Goal: Task Accomplishment & Management: Manage account settings

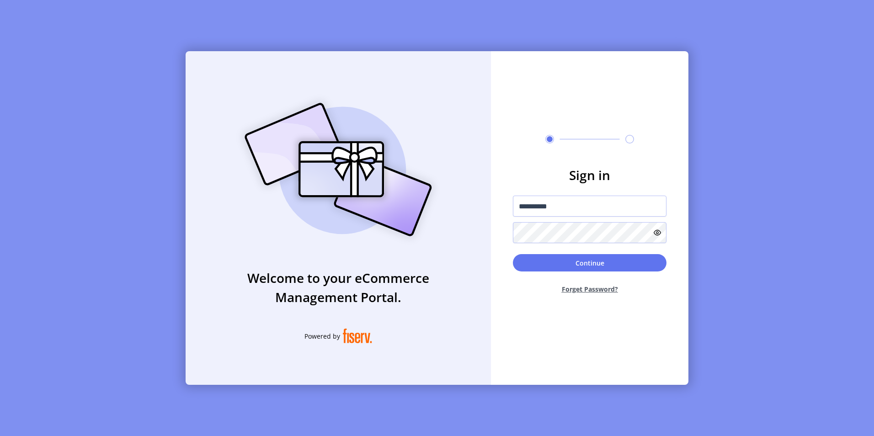
type input "**********"
click at [513, 254] on button "Continue" at bounding box center [590, 262] width 154 height 17
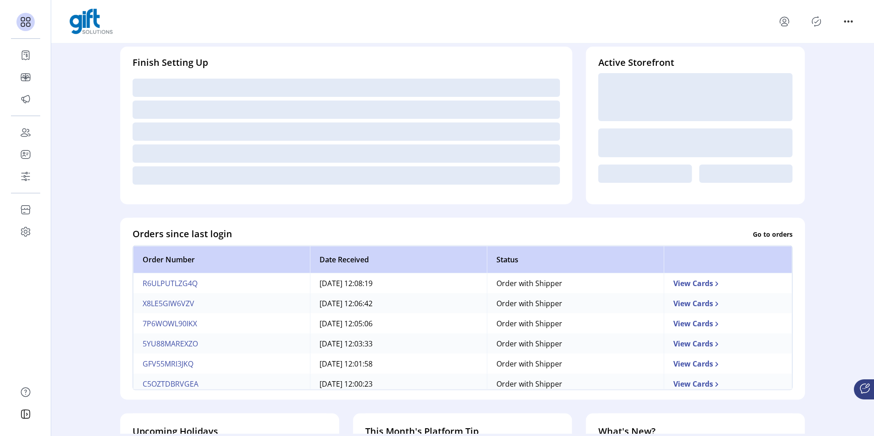
scroll to position [91, 0]
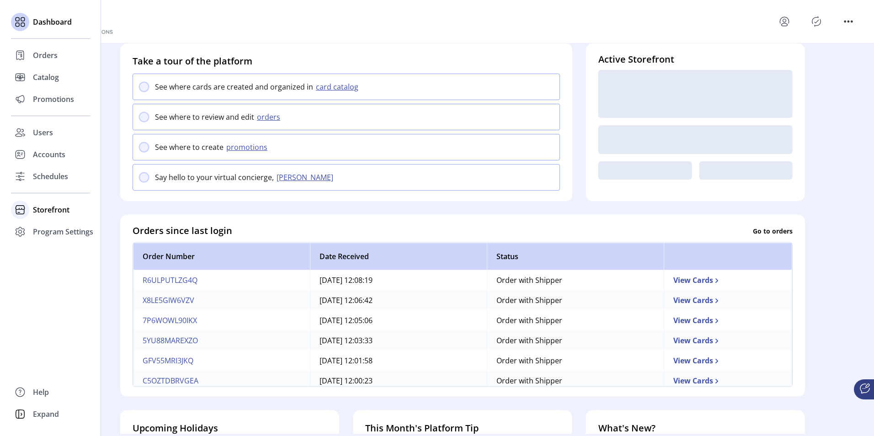
click at [36, 207] on span "Storefront" at bounding box center [51, 209] width 37 height 11
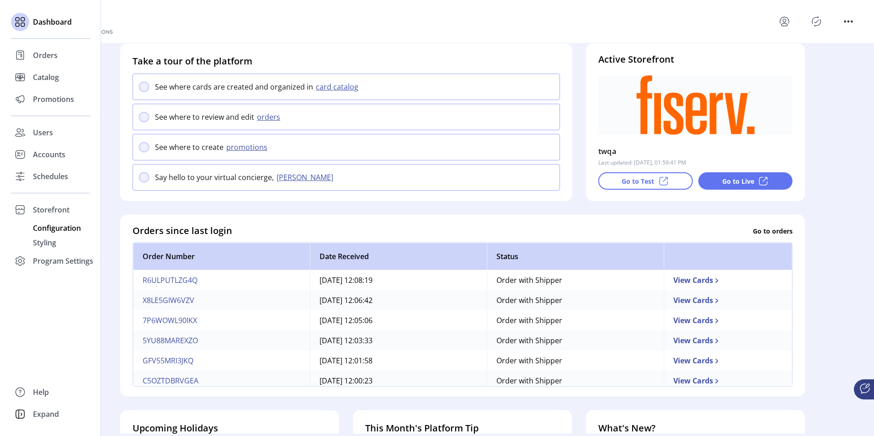
click at [48, 229] on span "Configuration" at bounding box center [57, 228] width 48 height 11
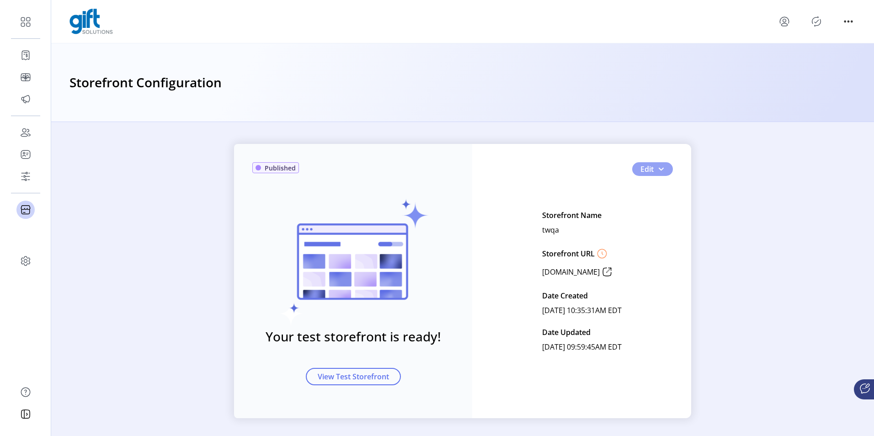
click at [657, 171] on span "button" at bounding box center [660, 169] width 7 height 7
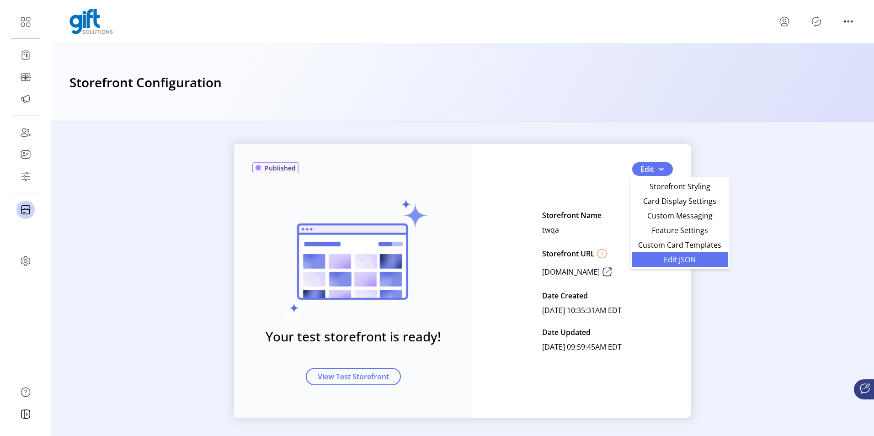
click at [662, 264] on link "Edit JSON" at bounding box center [680, 259] width 96 height 15
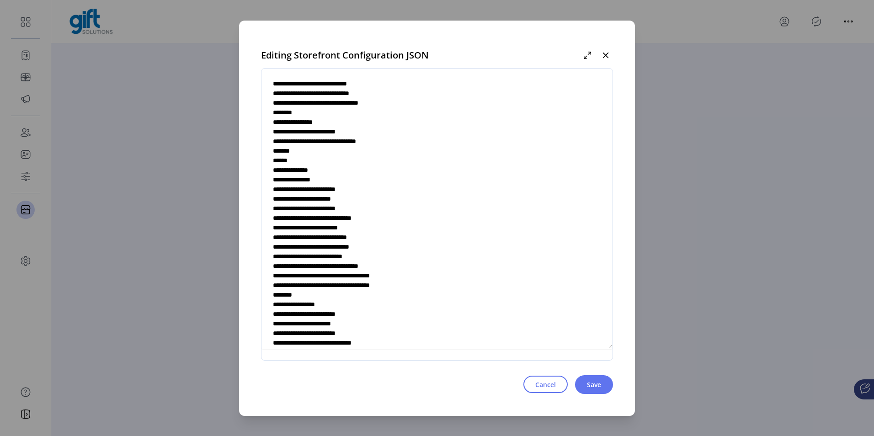
scroll to position [457, 0]
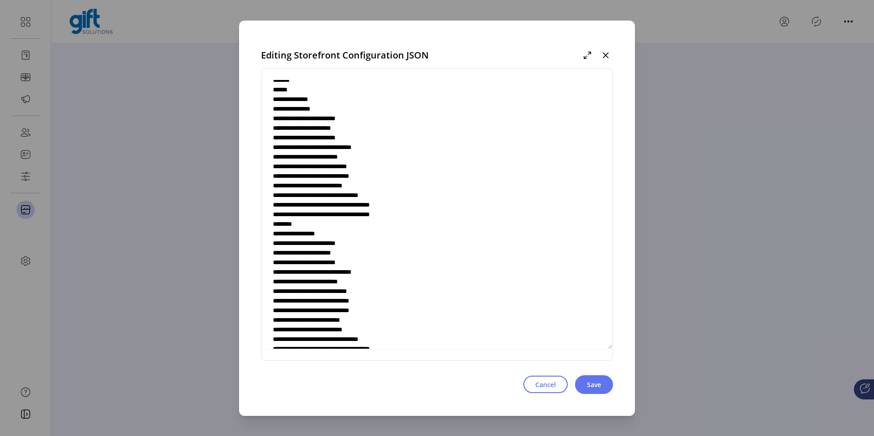
click at [501, 33] on div "Editing Storefront Configuration JSON Cancel Save" at bounding box center [437, 218] width 396 height 395
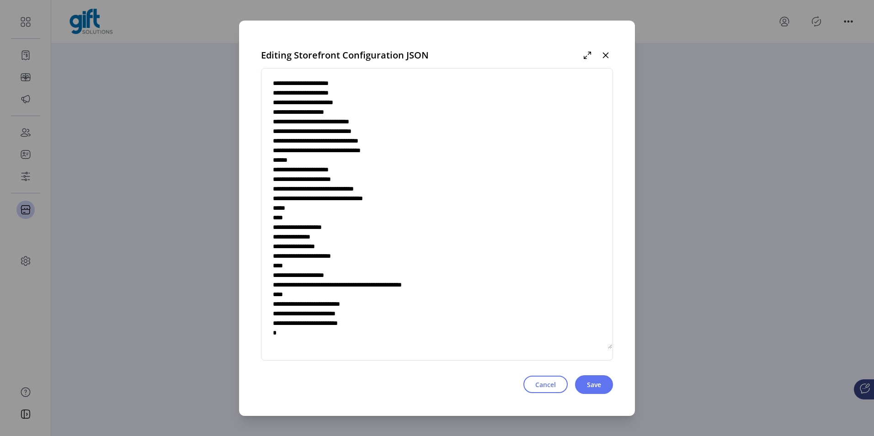
type textarea "**********"
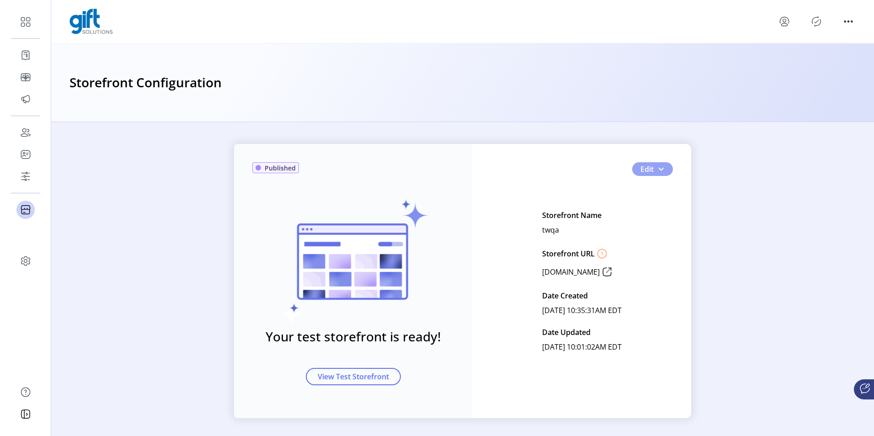
click at [658, 174] on button "Edit" at bounding box center [652, 169] width 41 height 14
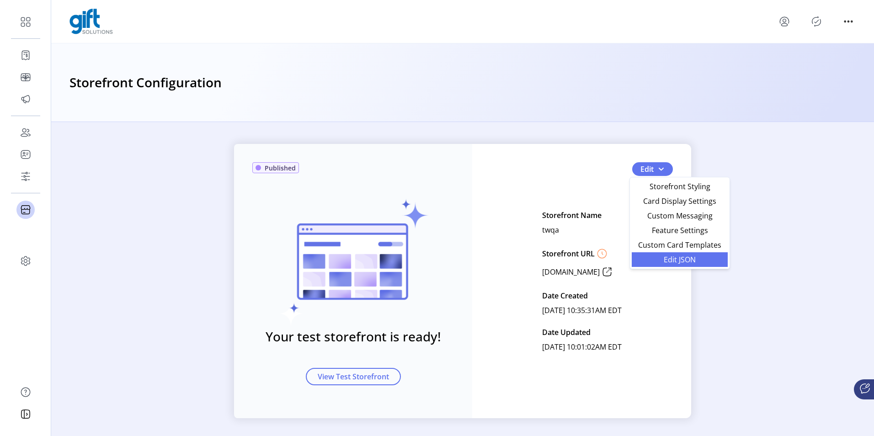
click at [658, 253] on link "Edit JSON" at bounding box center [680, 259] width 96 height 15
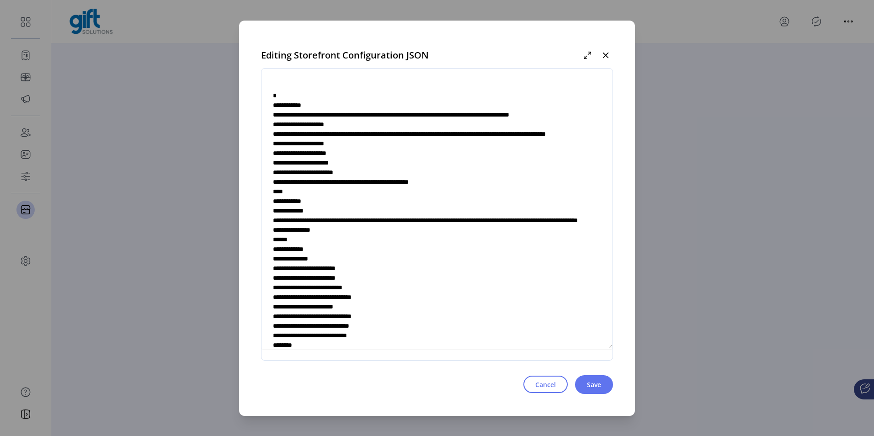
scroll to position [3085, 0]
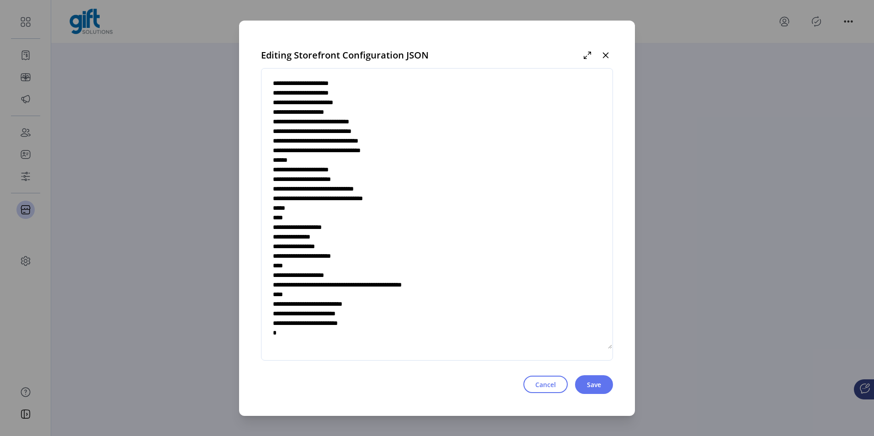
type textarea "**********"
click at [588, 386] on span "Save" at bounding box center [594, 385] width 14 height 10
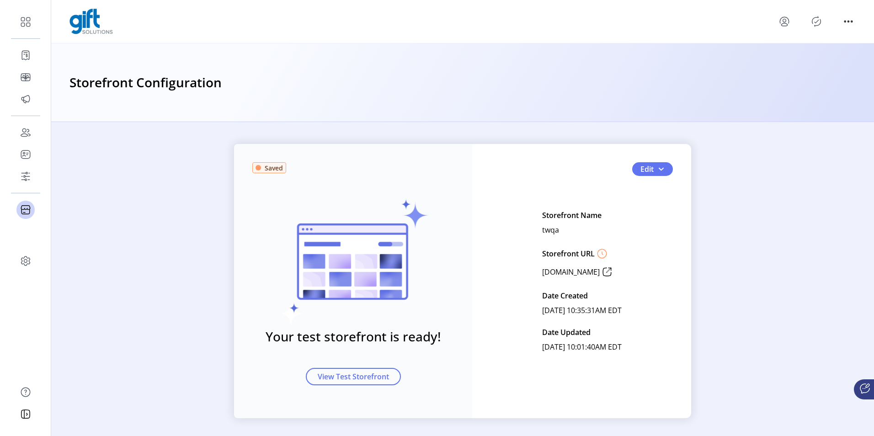
click at [817, 29] on div at bounding box center [462, 22] width 786 height 26
click at [818, 18] on icon "Publisher Panel" at bounding box center [816, 21] width 15 height 15
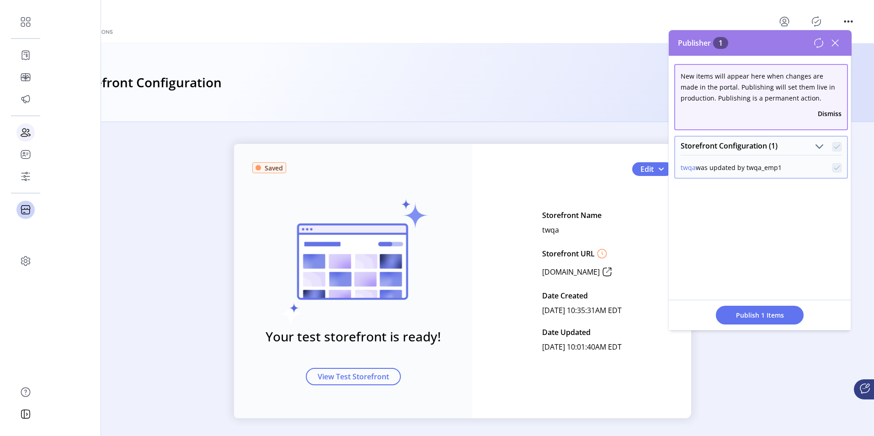
drag, startPoint x: 16, startPoint y: 122, endPoint x: 745, endPoint y: 316, distance: 754.7
click at [745, 315] on span "Publish 1 Items" at bounding box center [760, 315] width 64 height 10
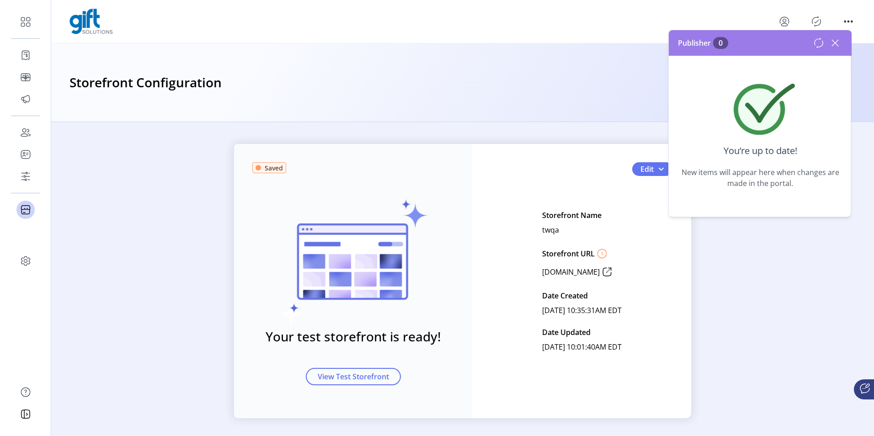
click at [841, 42] on icon at bounding box center [835, 43] width 15 height 15
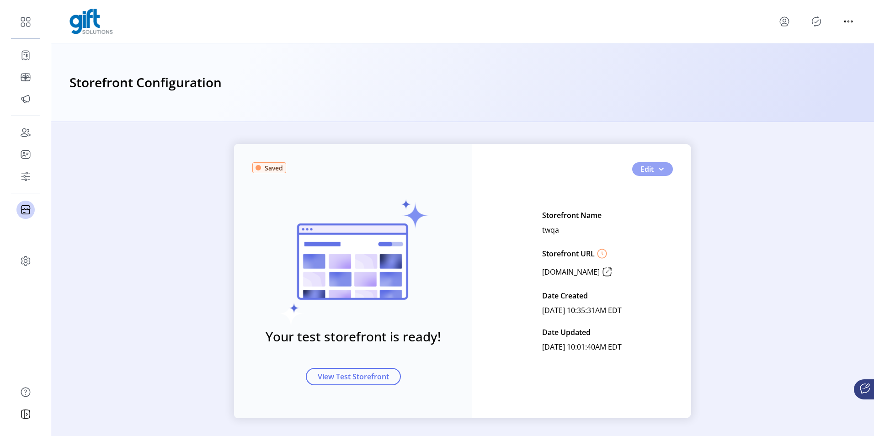
click at [657, 166] on span "button" at bounding box center [660, 169] width 7 height 7
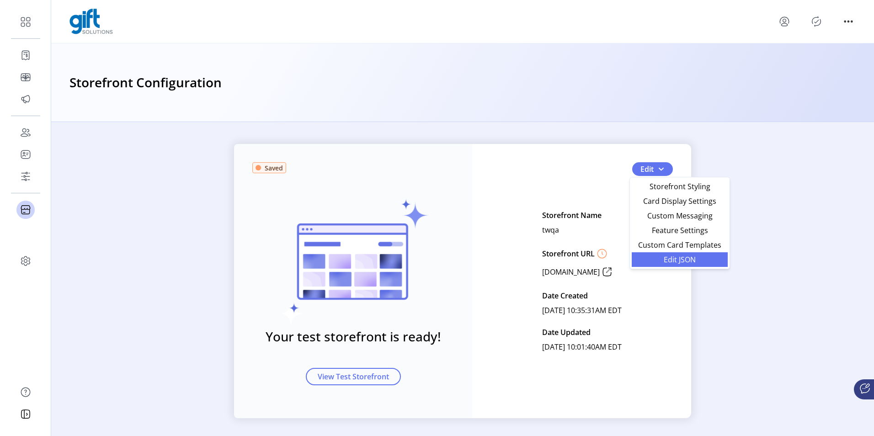
click at [667, 261] on span "Edit JSON" at bounding box center [679, 259] width 85 height 7
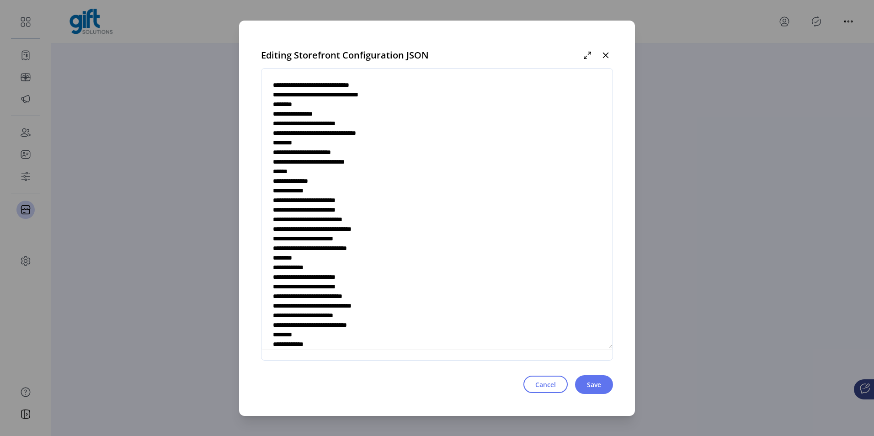
scroll to position [3085, 0]
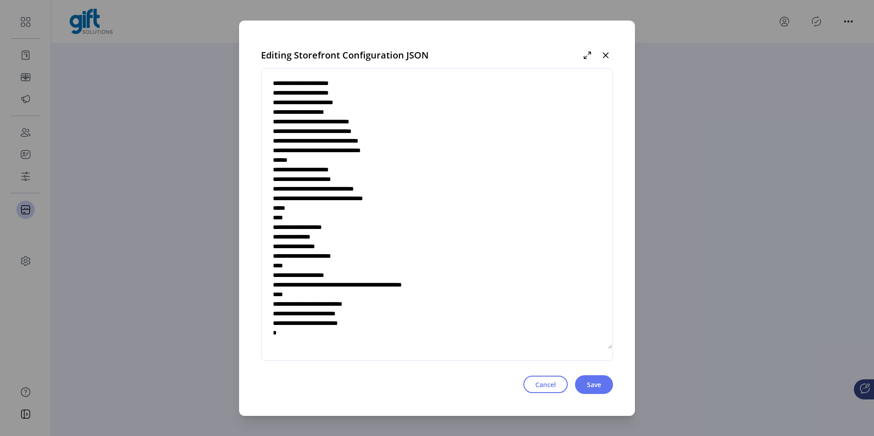
click at [380, 306] on textarea at bounding box center [437, 215] width 351 height 270
type textarea "**********"
click at [584, 381] on button "Save" at bounding box center [594, 384] width 38 height 19
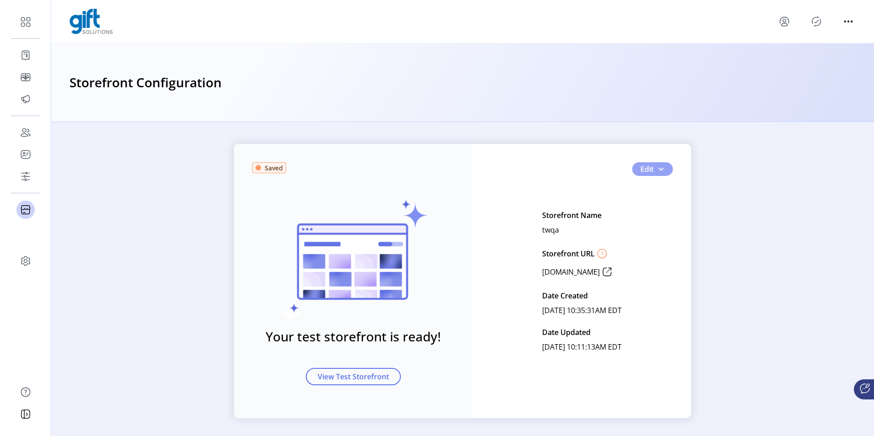
click at [669, 168] on button "Edit" at bounding box center [652, 169] width 41 height 14
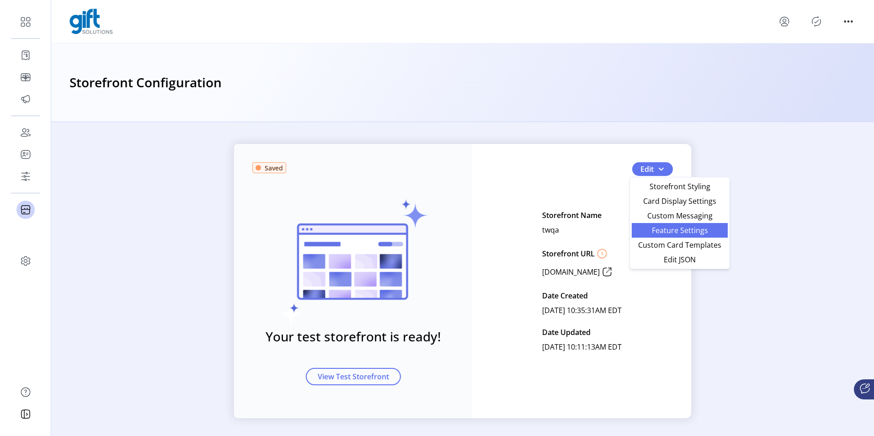
click at [651, 233] on span "Feature Settings" at bounding box center [679, 230] width 85 height 7
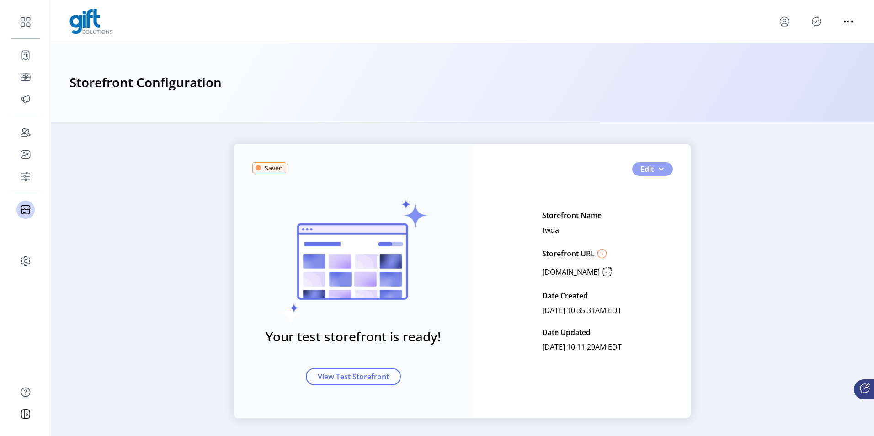
click at [661, 167] on span "button" at bounding box center [660, 169] width 7 height 7
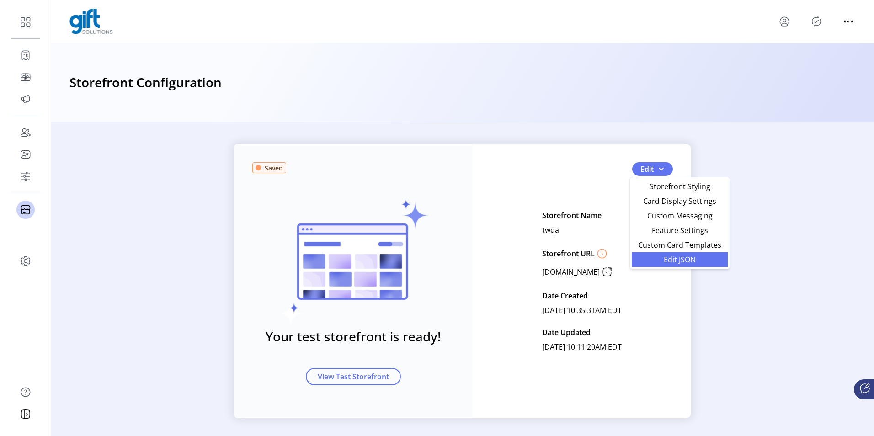
click at [656, 262] on span "Edit JSON" at bounding box center [679, 259] width 85 height 7
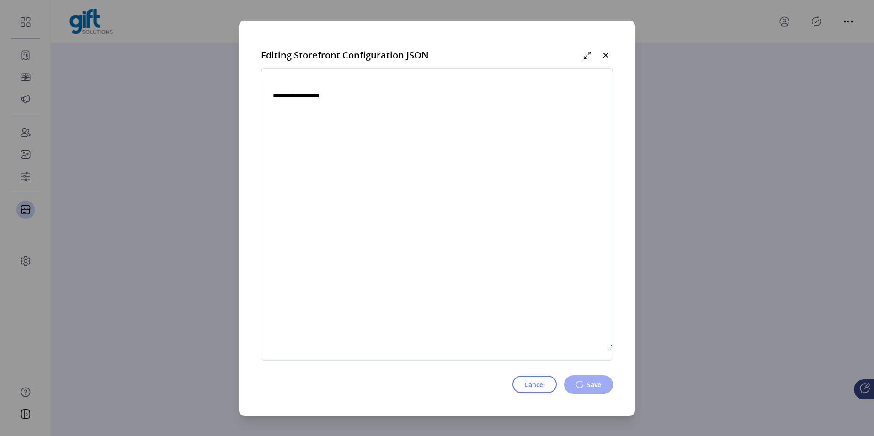
type textarea "**********"
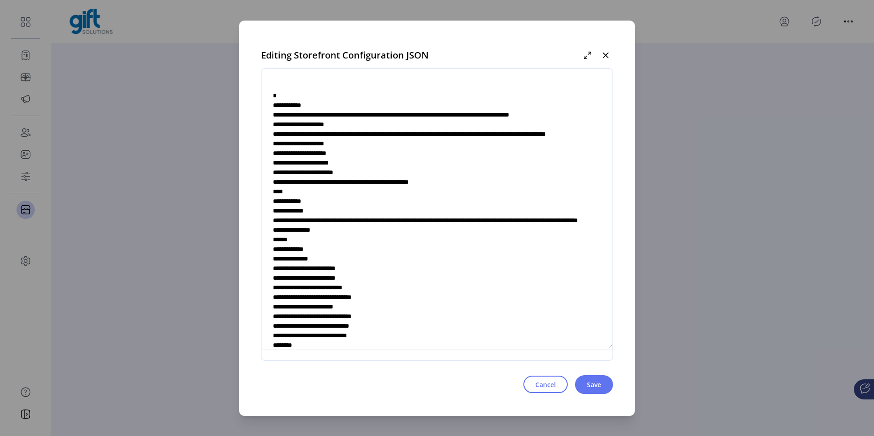
scroll to position [3085, 0]
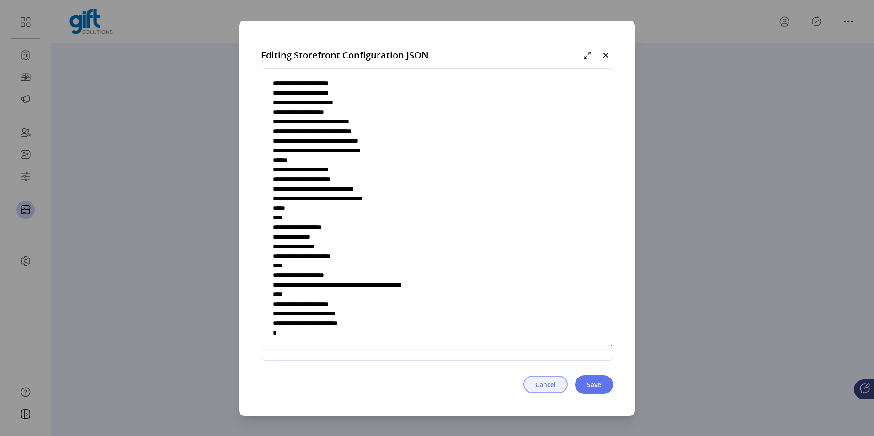
click at [554, 380] on span "Cancel" at bounding box center [545, 385] width 21 height 10
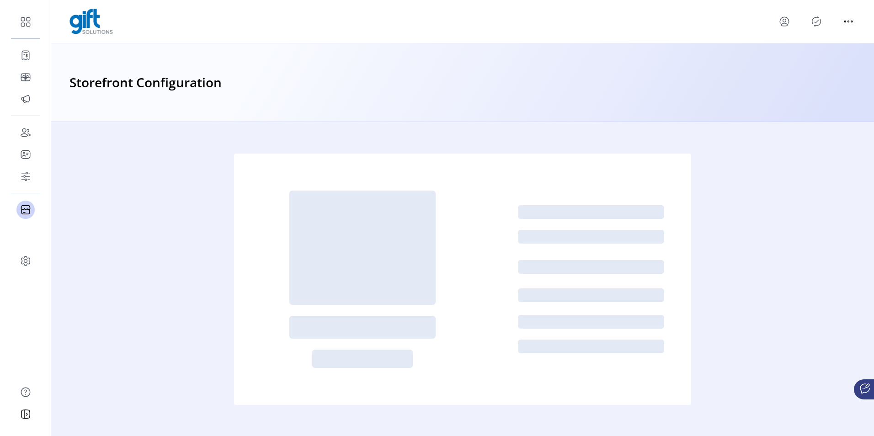
click at [807, 18] on div at bounding box center [816, 21] width 79 height 15
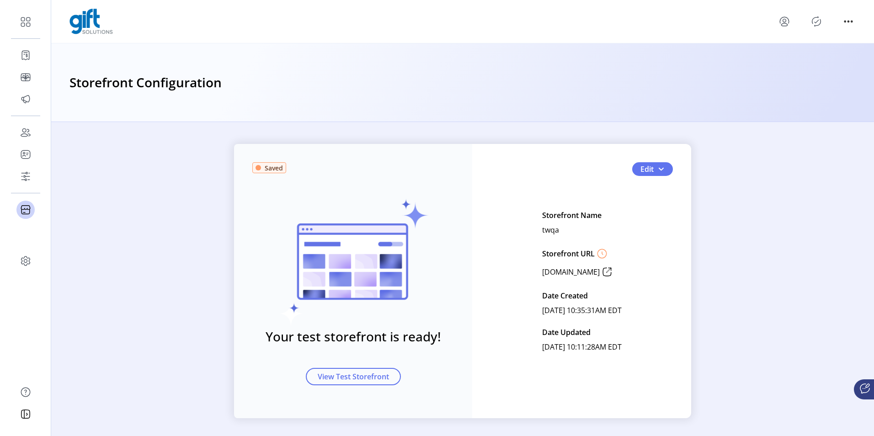
click at [817, 21] on icon "Publisher Panel" at bounding box center [816, 21] width 15 height 15
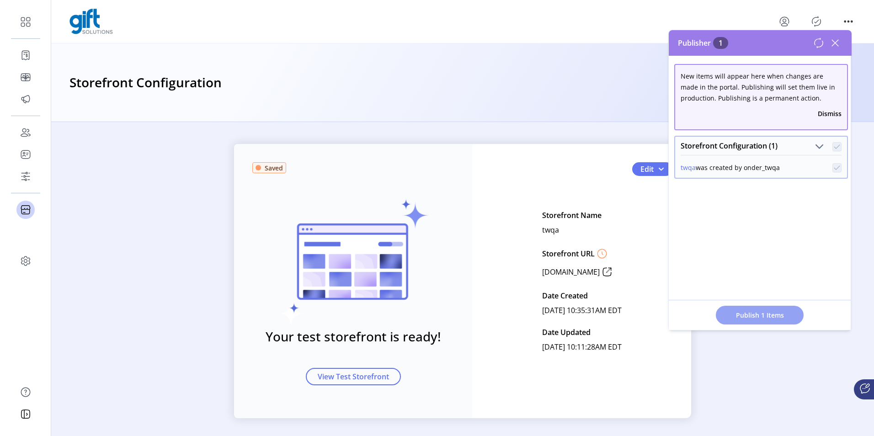
click at [744, 317] on span "Publish 1 Items" at bounding box center [760, 315] width 64 height 10
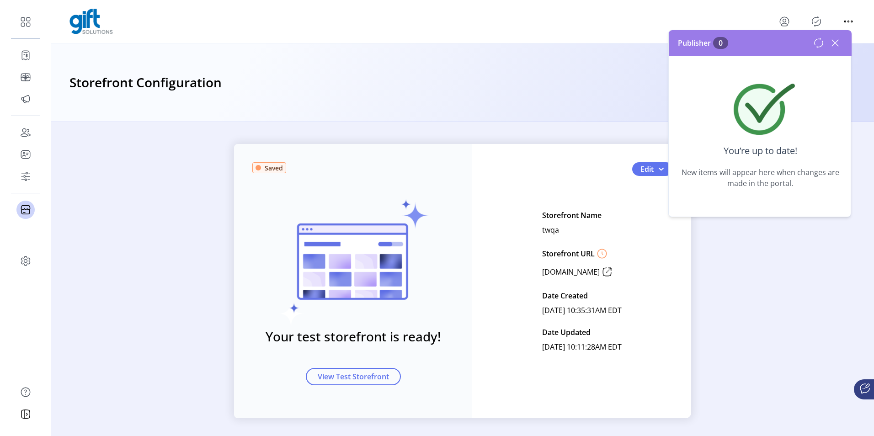
click at [840, 40] on icon at bounding box center [835, 43] width 15 height 15
